Goal: Information Seeking & Learning: Learn about a topic

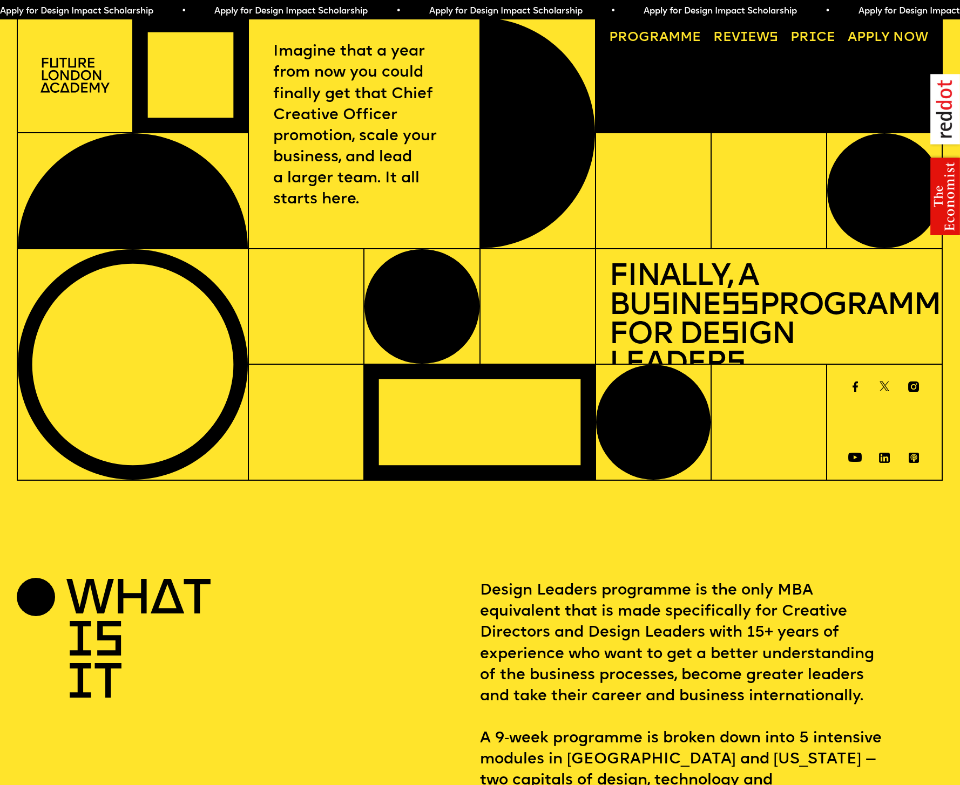
click at [658, 38] on link "Progr a mme" at bounding box center [654, 37] width 105 height 26
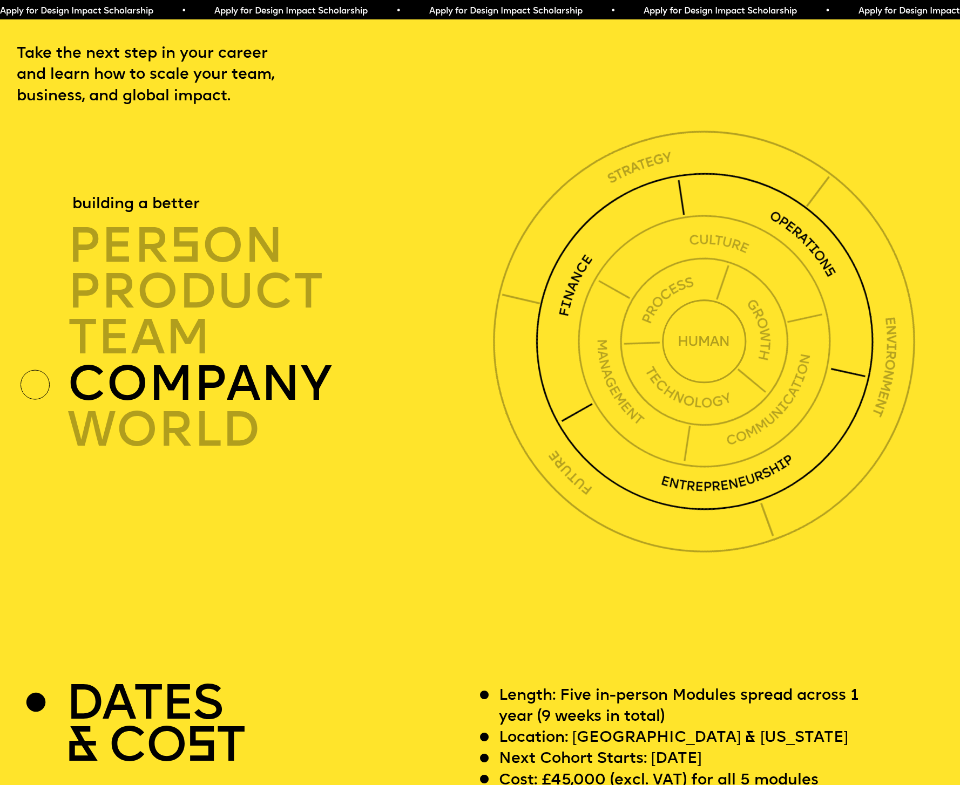
scroll to position [3332, 0]
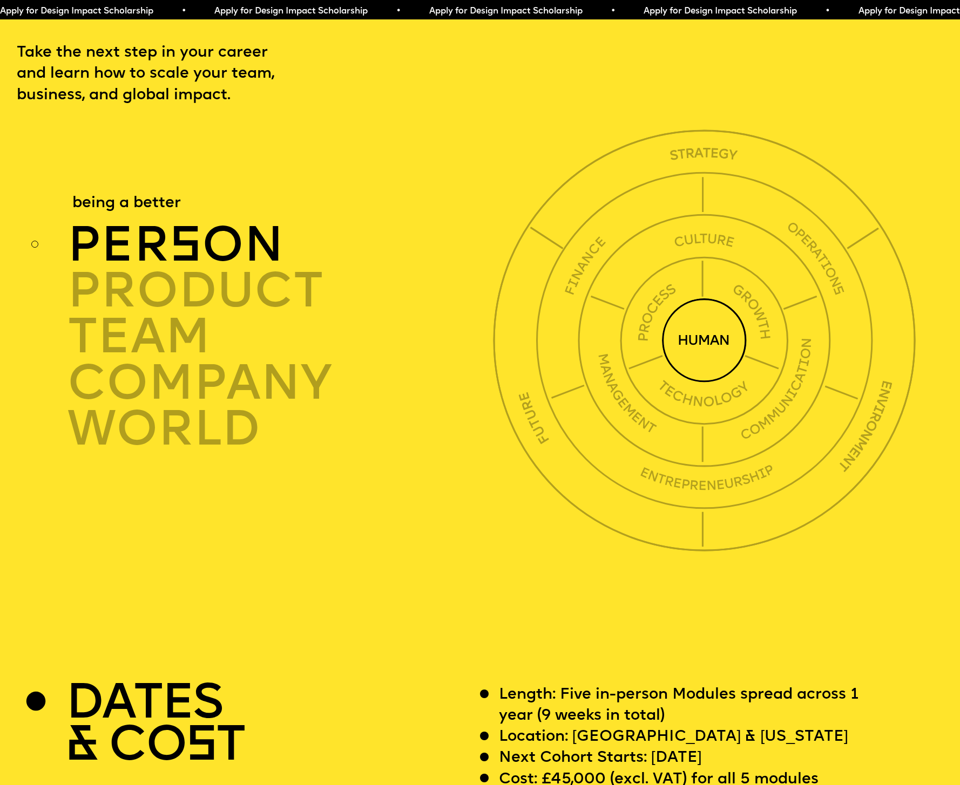
click at [142, 247] on div "per s on" at bounding box center [283, 245] width 432 height 46
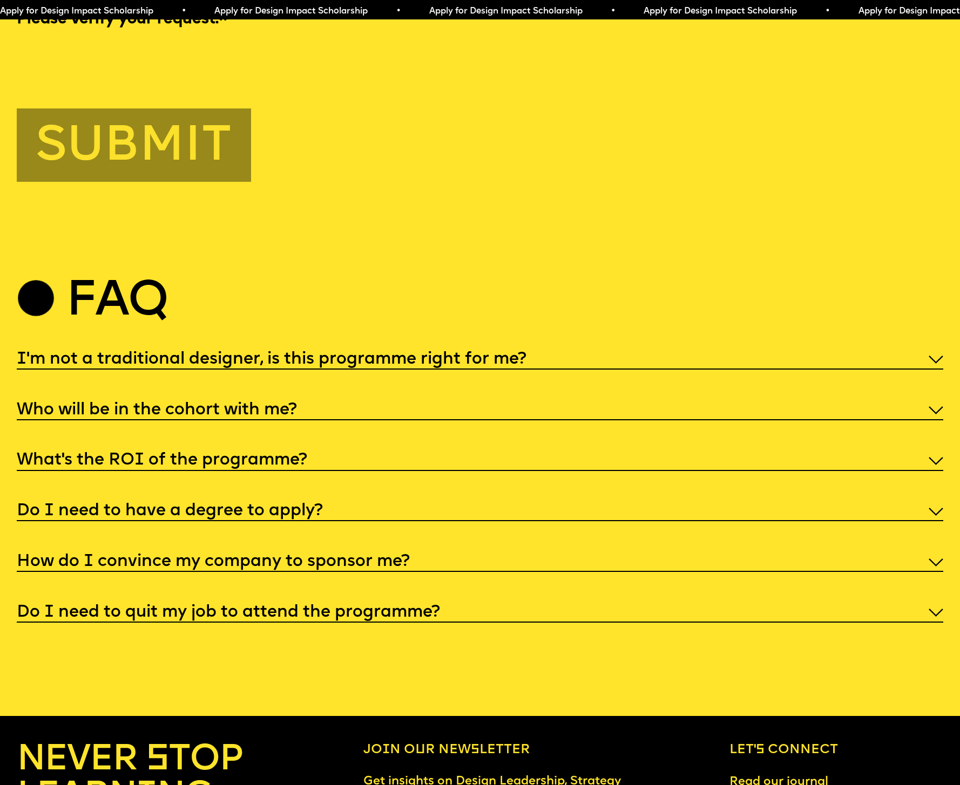
scroll to position [4926, 0]
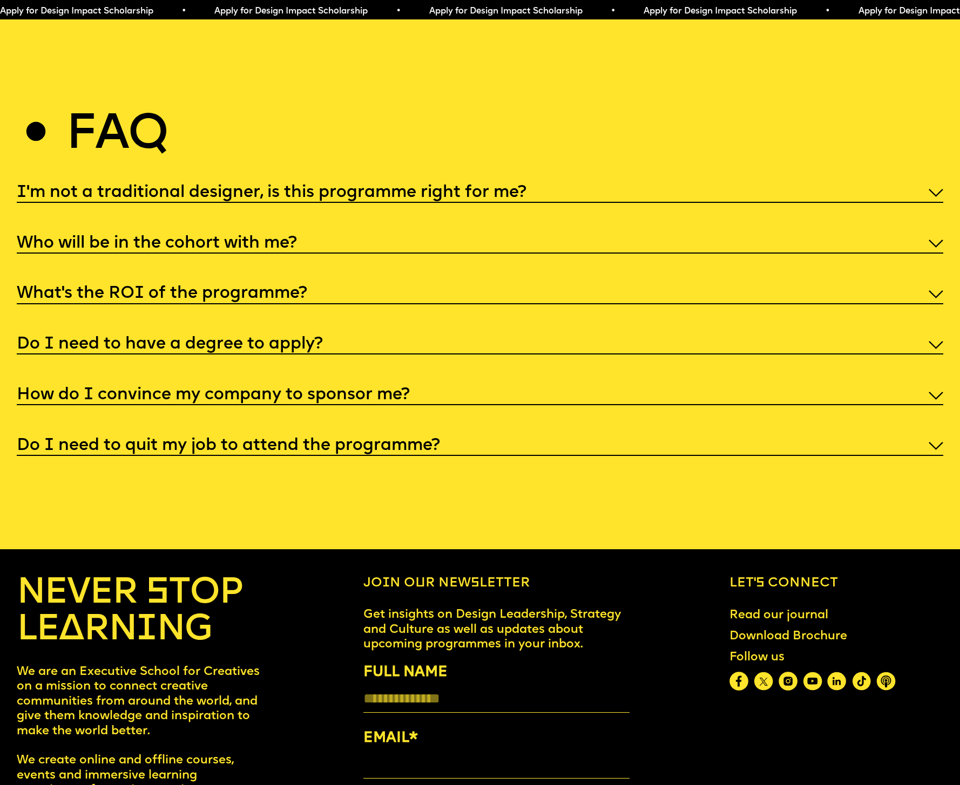
click at [350, 457] on div "Do I need to quit my job to attend the programme?" at bounding box center [480, 446] width 926 height 22
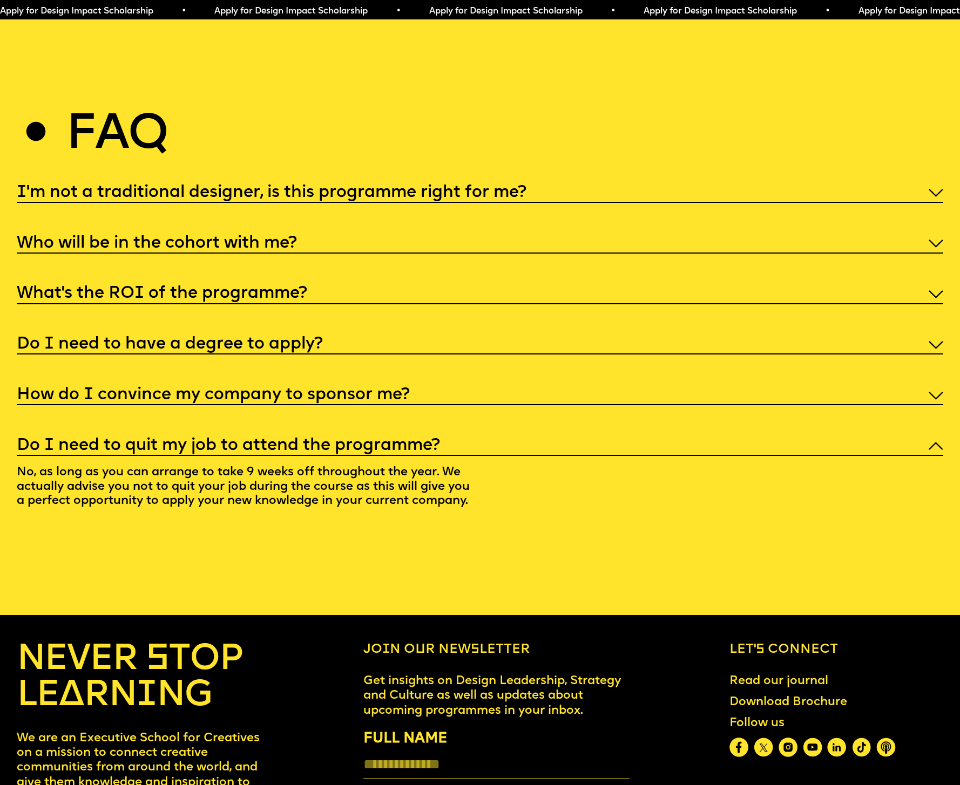
click at [331, 402] on div "I'm not a traditional designer, is this programme right for me? Though the prog…" at bounding box center [480, 351] width 926 height 341
click at [343, 401] on h5 "How do I convince my company to sponsor me?" at bounding box center [213, 395] width 393 height 11
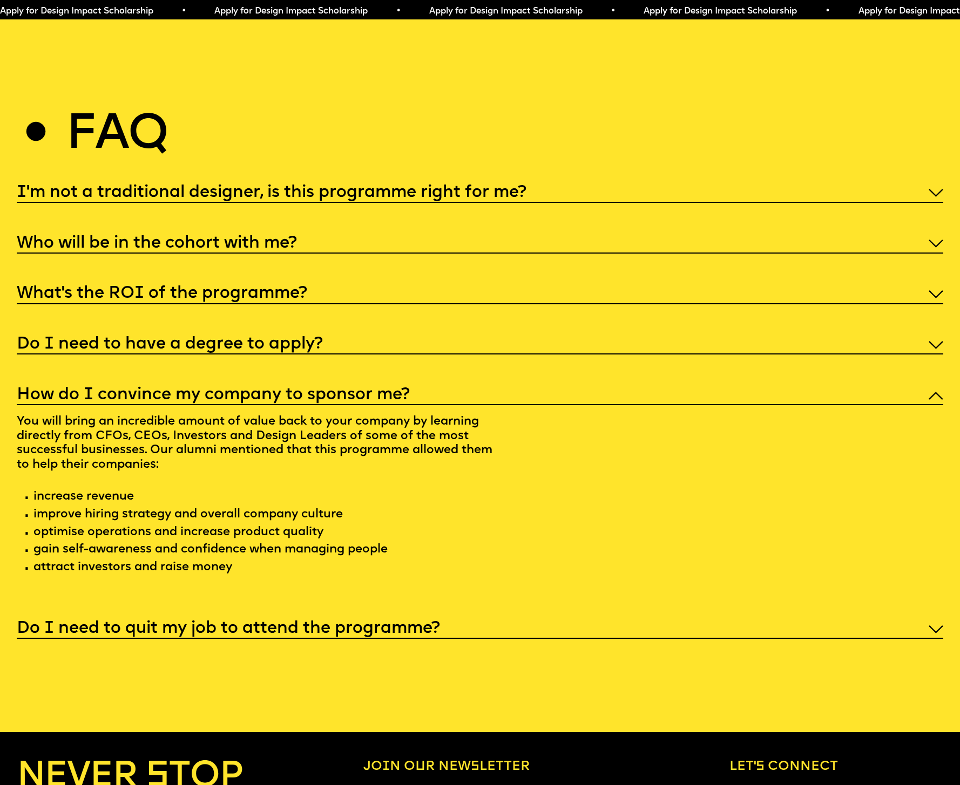
click at [252, 350] on h5 "Do I need to have a degree to apply?" at bounding box center [170, 345] width 306 height 11
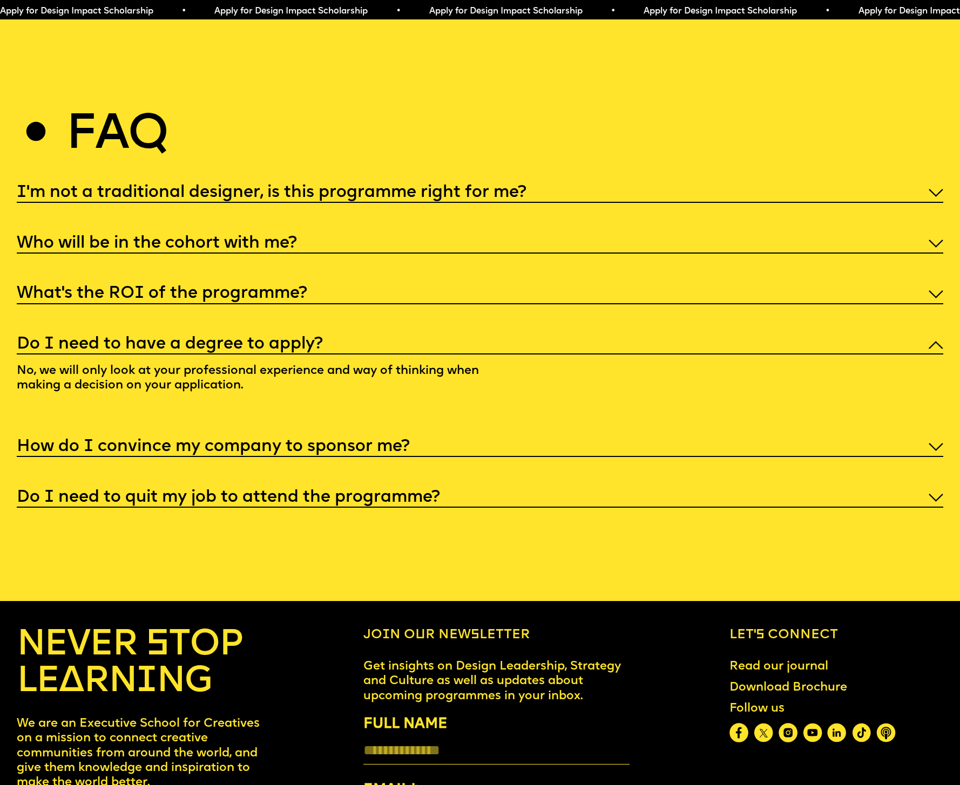
click at [255, 300] on h5 "What’s the ROI of the programme?" at bounding box center [162, 294] width 290 height 11
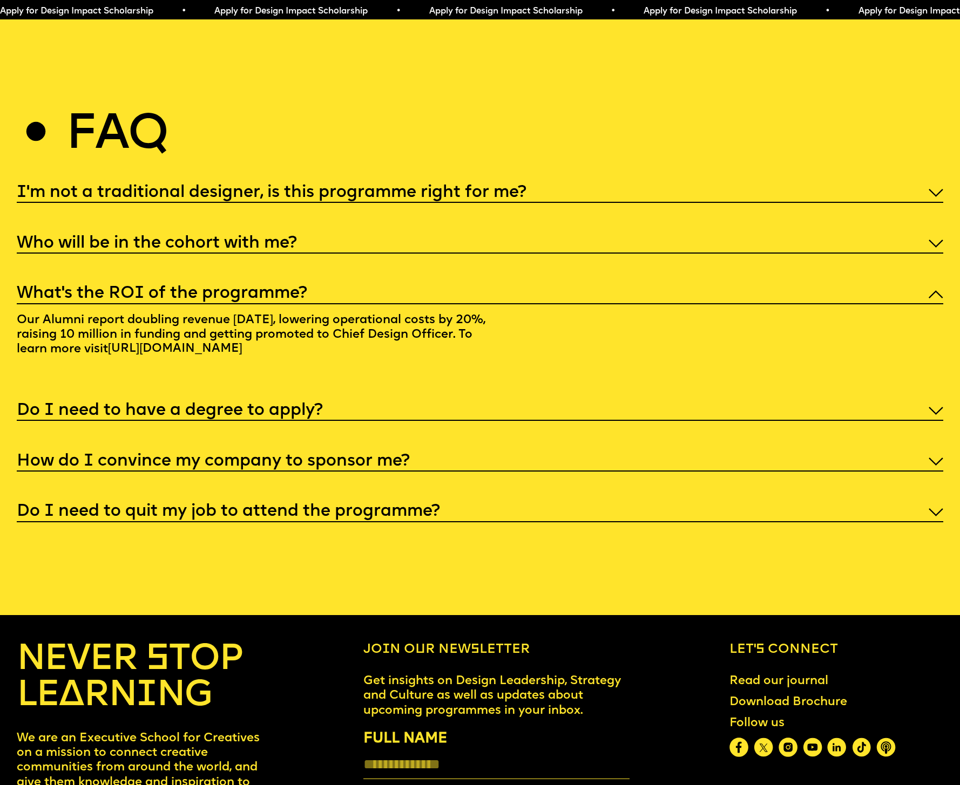
click at [226, 262] on div "I'm not a traditional designer, is this programme right for me? Though the prog…" at bounding box center [480, 351] width 926 height 341
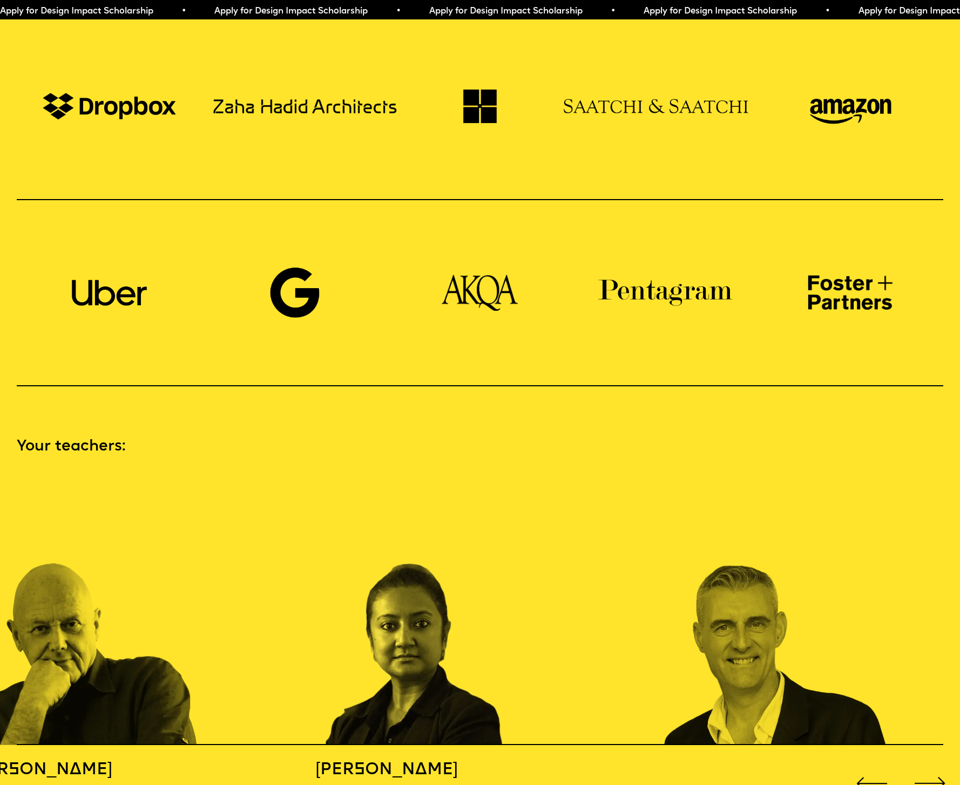
scroll to position [0, 0]
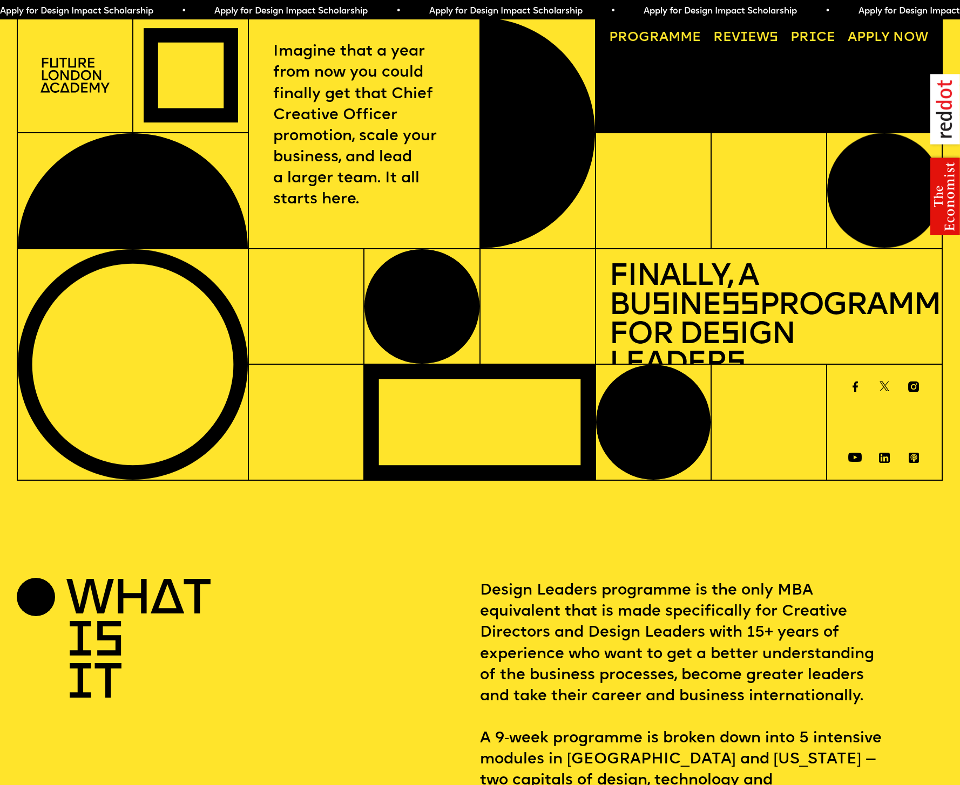
click at [675, 34] on link "Progr a mme" at bounding box center [654, 37] width 105 height 26
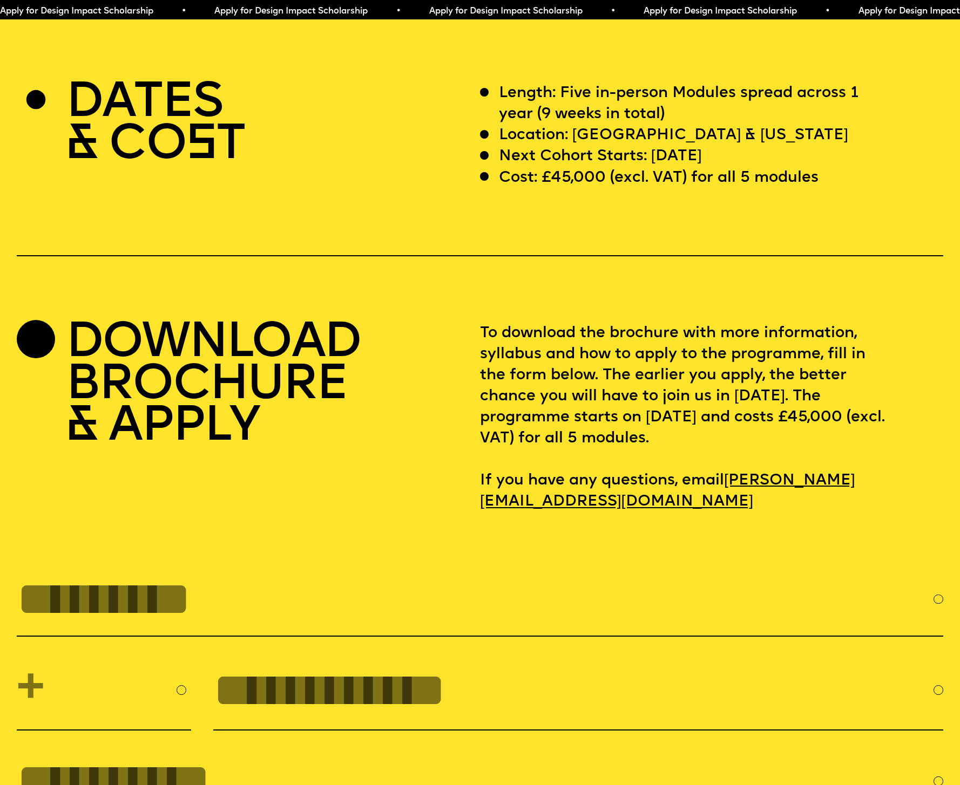
scroll to position [3928, 0]
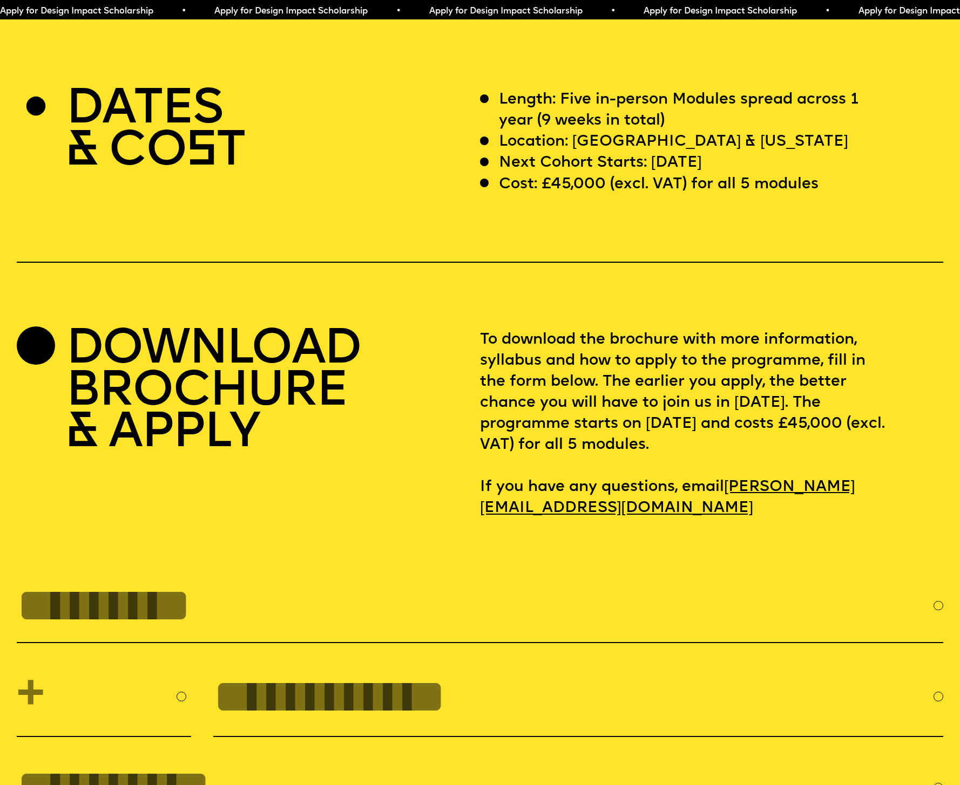
click at [234, 423] on h2 "DOWNLOAD BROCHURE & APPLY" at bounding box center [213, 393] width 295 height 126
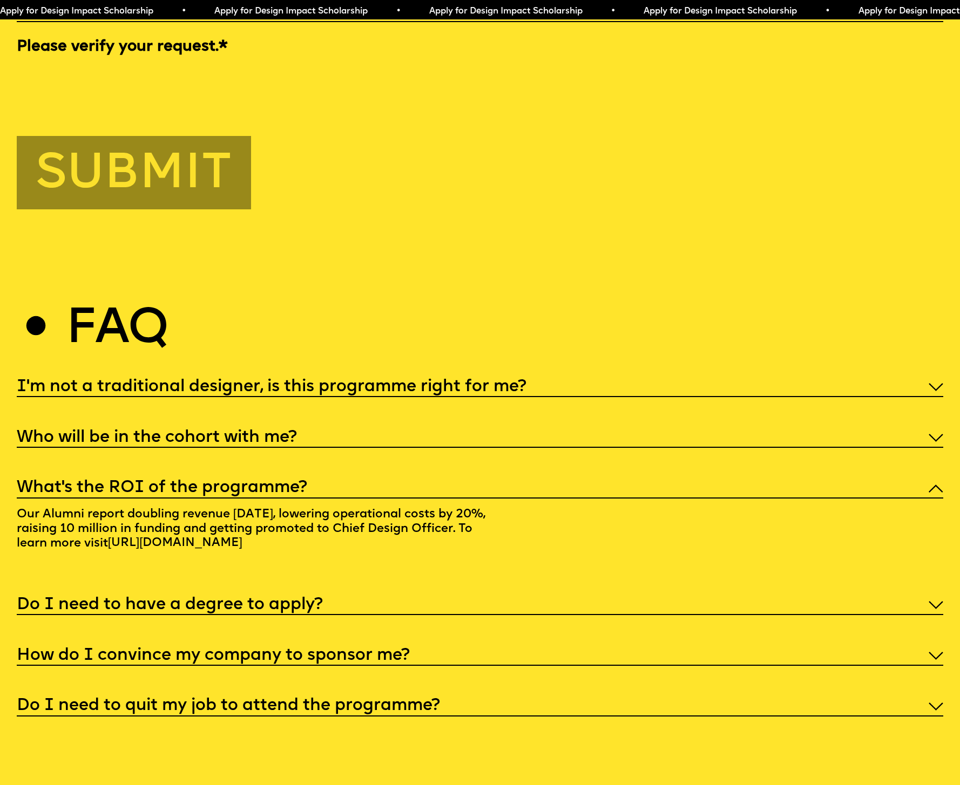
scroll to position [5064, 0]
